Goal: Task Accomplishment & Management: Use online tool/utility

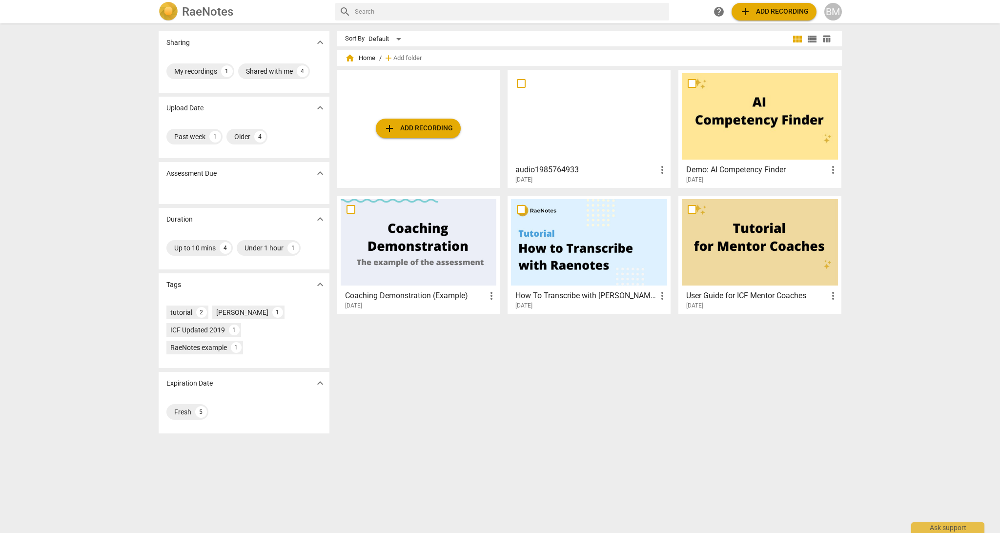
click at [423, 134] on span "add Add recording" at bounding box center [418, 129] width 69 height 12
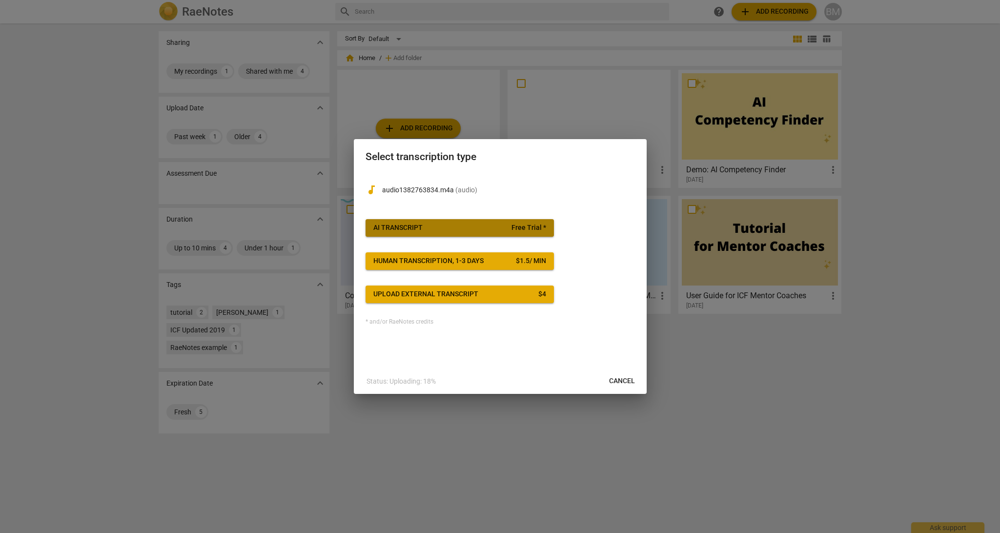
click at [457, 230] on span "AI Transcript Free Trial *" at bounding box center [460, 228] width 173 height 10
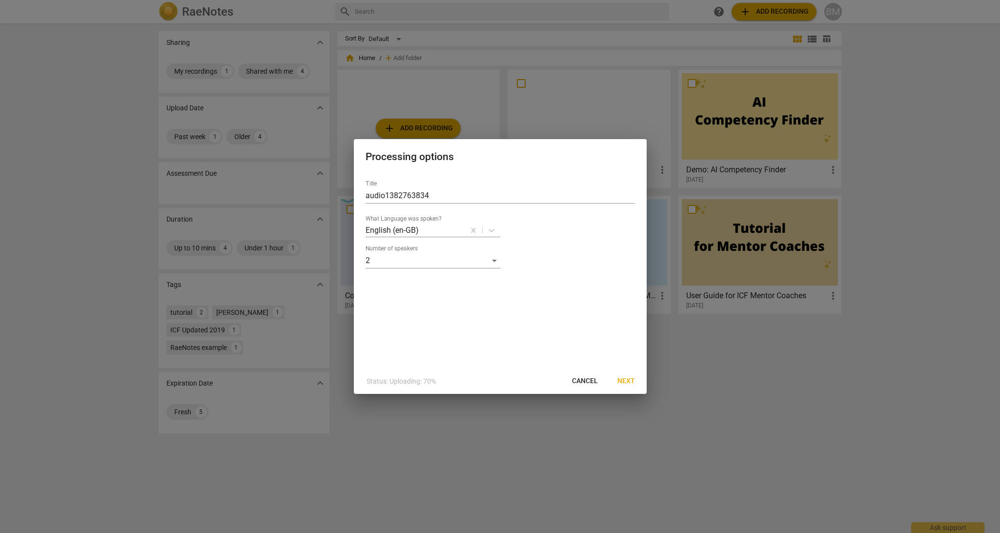
click at [628, 382] on span "Next" at bounding box center [627, 381] width 18 height 10
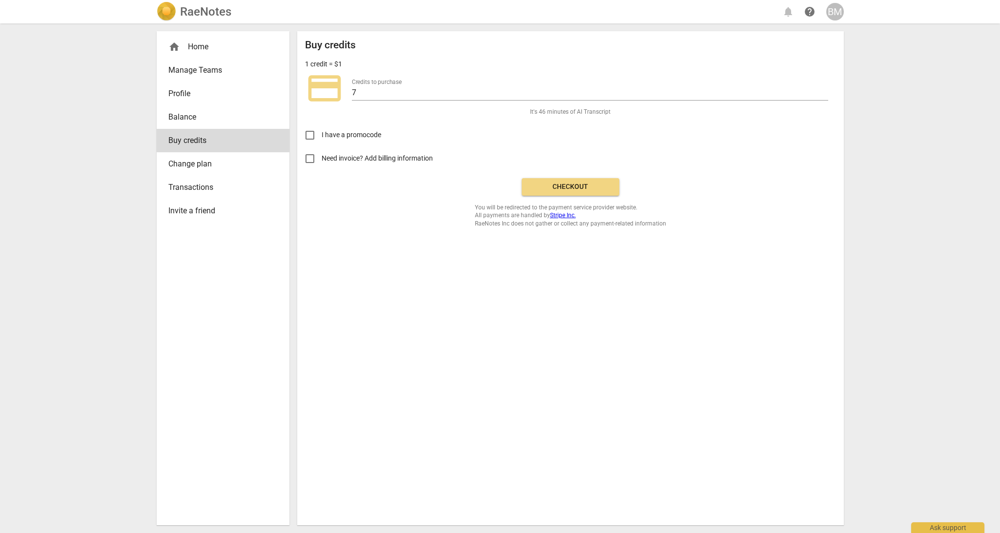
click at [195, 49] on div "home Home" at bounding box center [219, 47] width 102 height 12
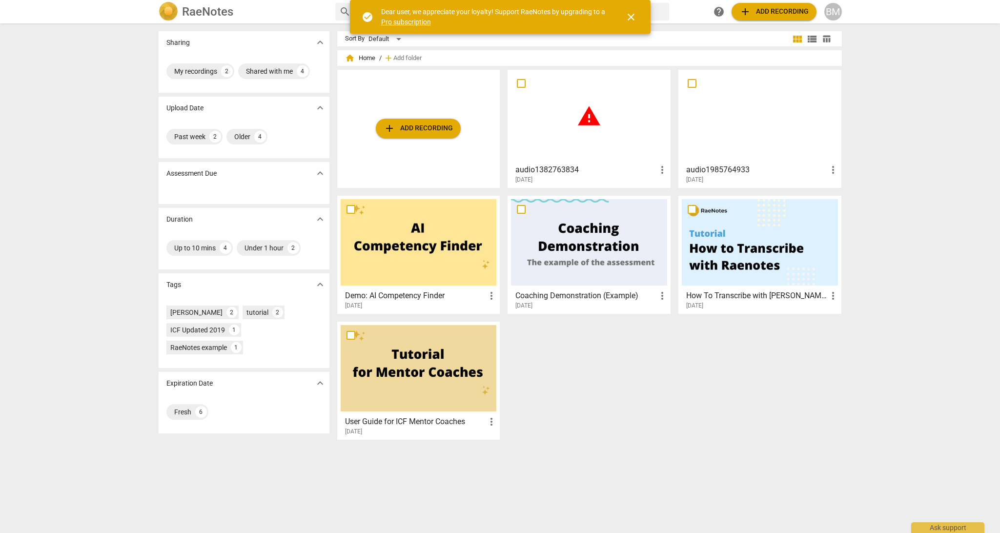
click at [750, 141] on div at bounding box center [760, 116] width 156 height 86
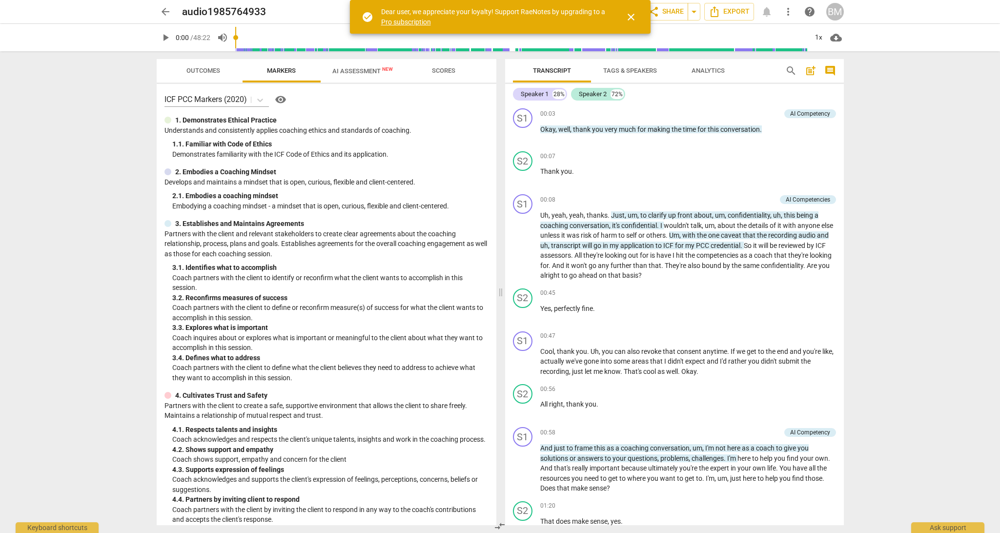
click at [840, 15] on div "BM" at bounding box center [836, 12] width 18 height 18
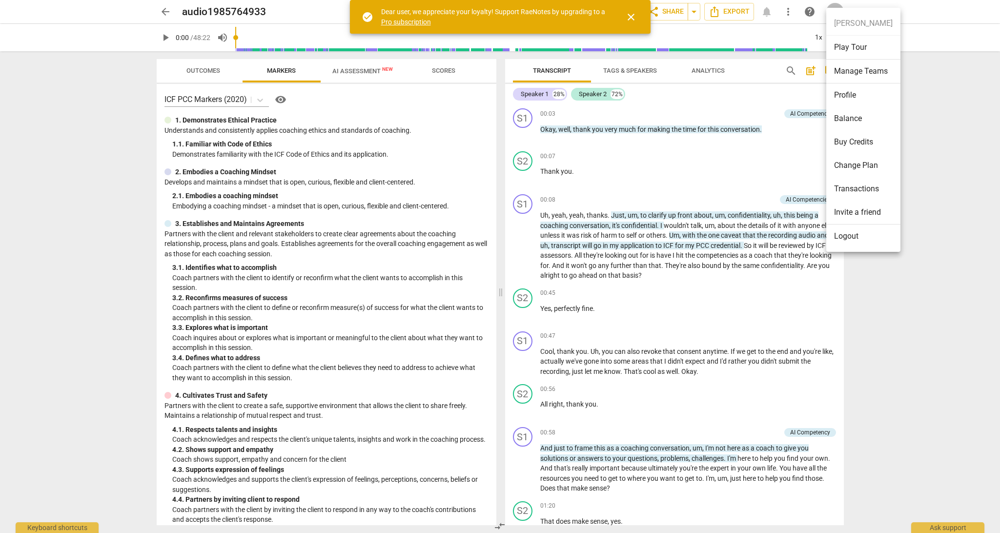
click at [759, 282] on div at bounding box center [500, 266] width 1000 height 533
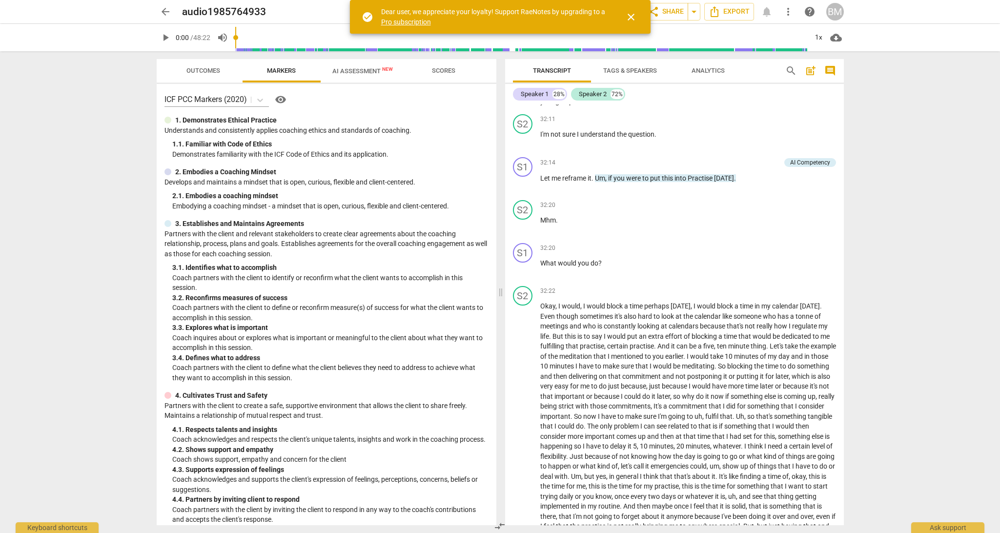
scroll to position [5457, 0]
